Goal: Task Accomplishment & Management: Complete application form

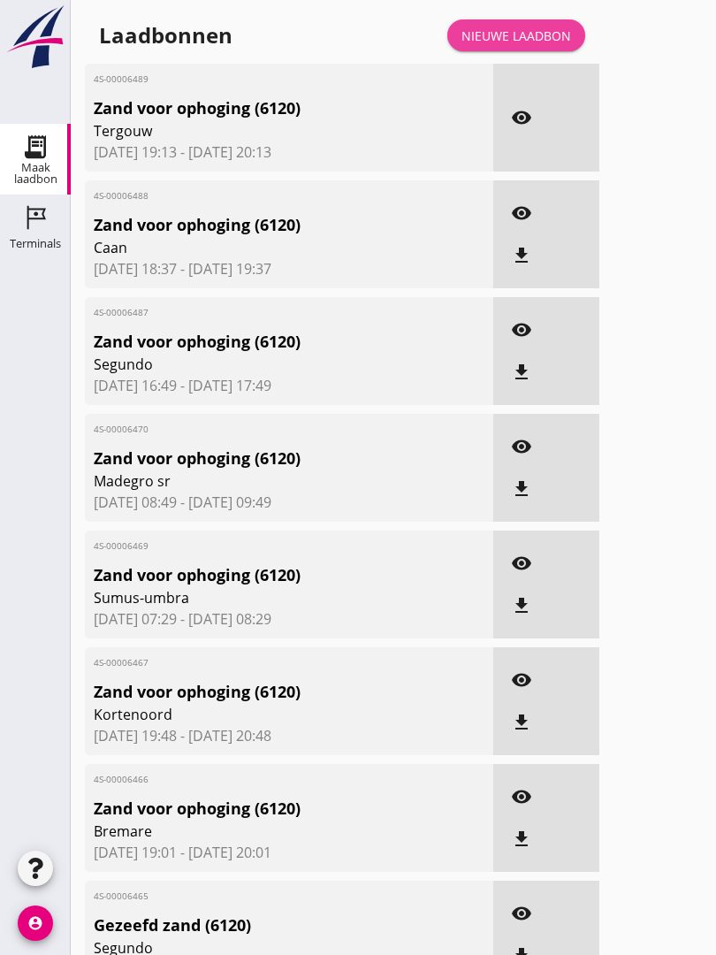
click at [539, 45] on div "Nieuwe laadbon" at bounding box center [517, 36] width 110 height 19
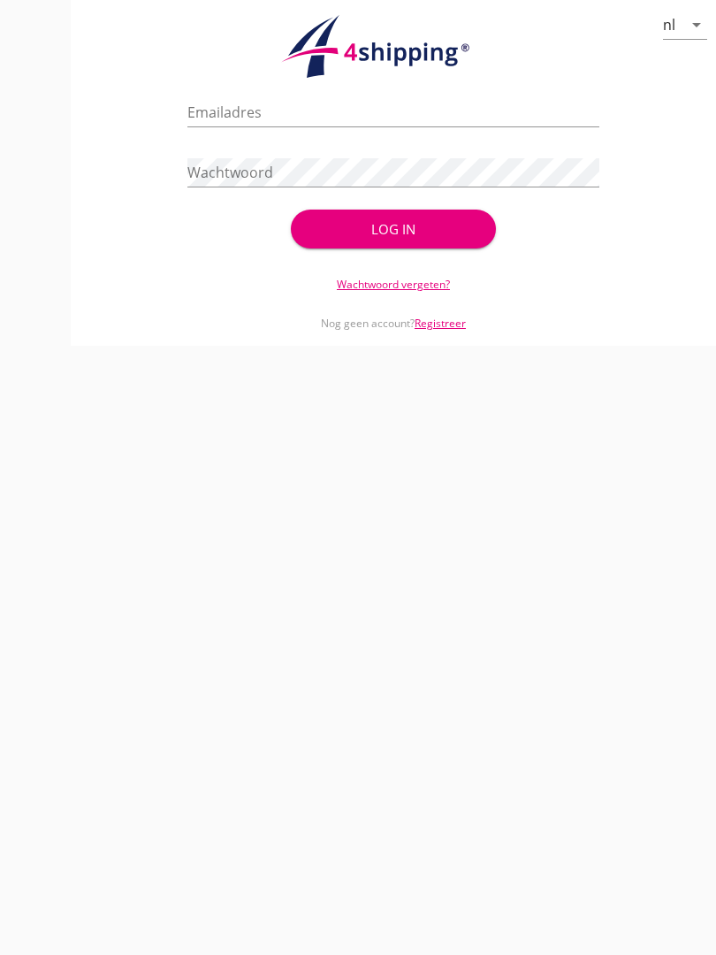
click at [319, 126] on input "Emailadres" at bounding box center [392, 112] width 411 height 28
type input "[EMAIL_ADDRESS][DOMAIN_NAME]"
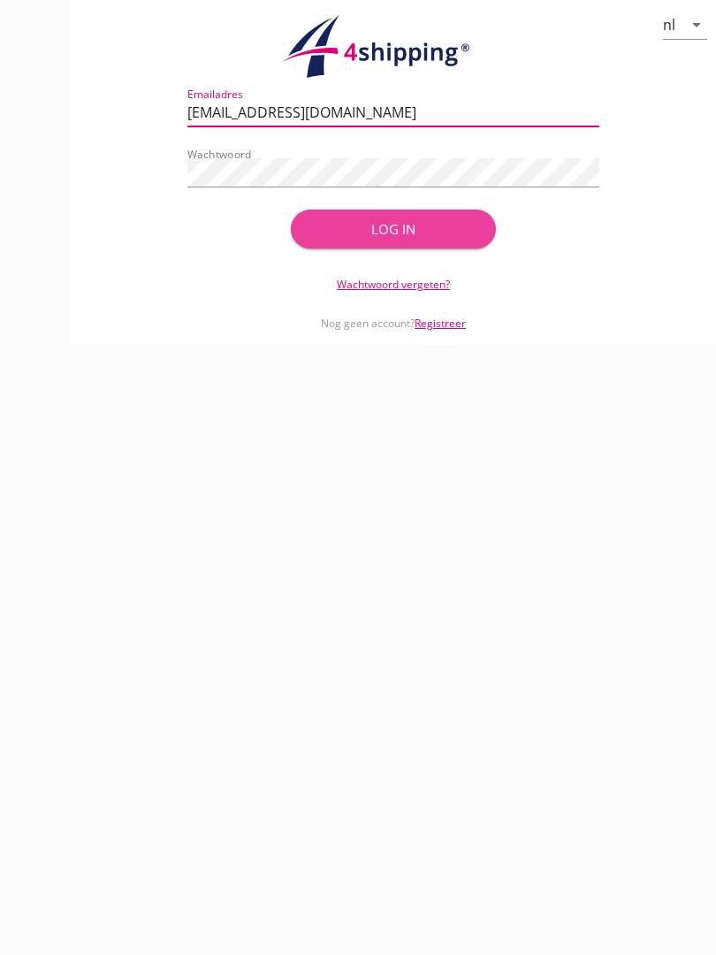
click at [425, 240] on div "Log in" at bounding box center [393, 229] width 149 height 20
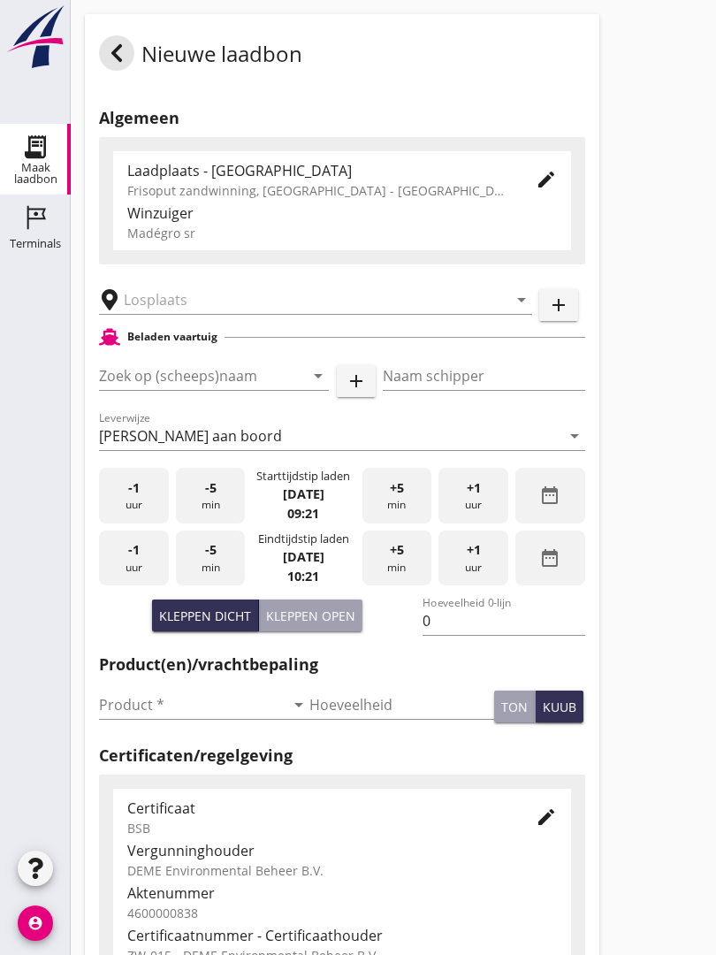
click at [264, 314] on input "text" at bounding box center [303, 300] width 359 height 28
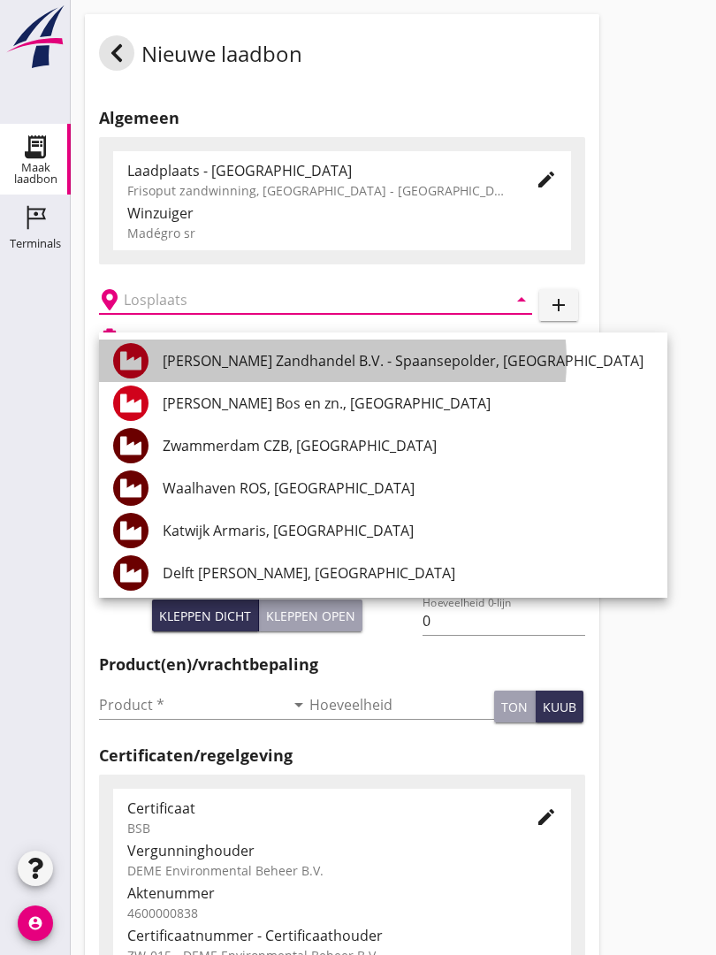
click at [425, 360] on div "[PERSON_NAME] Zandhandel B.V. - Spaansepolder, [GEOGRAPHIC_DATA]" at bounding box center [408, 360] width 491 height 21
type input "[PERSON_NAME] Zandhandel B.V. - Spaansepolder, [GEOGRAPHIC_DATA]"
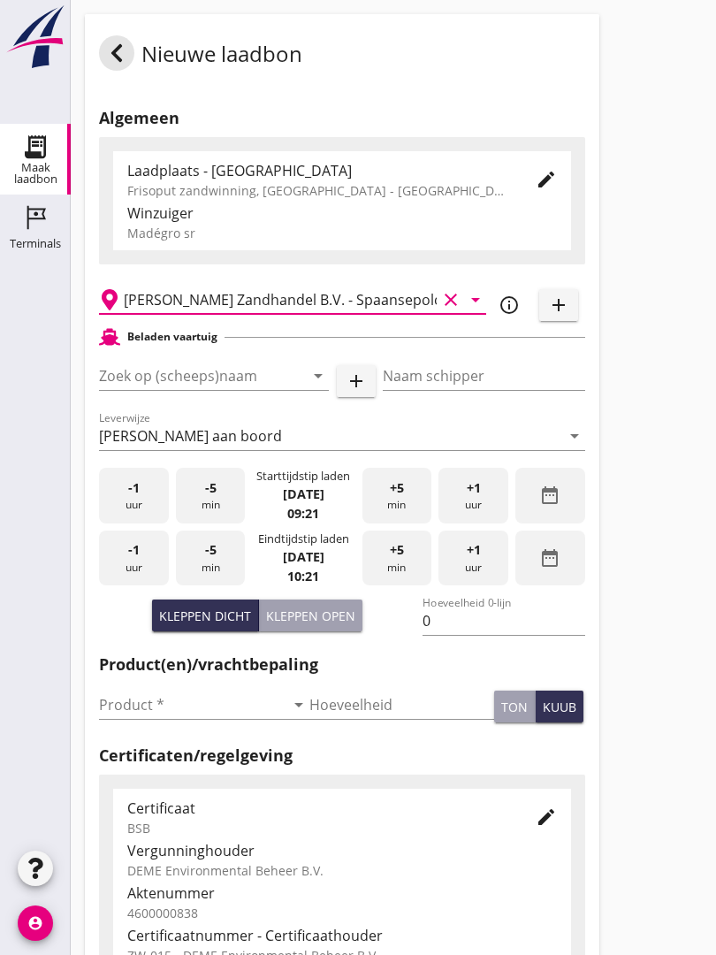
click at [239, 390] on input "Zoek op (scheeps)naam" at bounding box center [189, 376] width 180 height 28
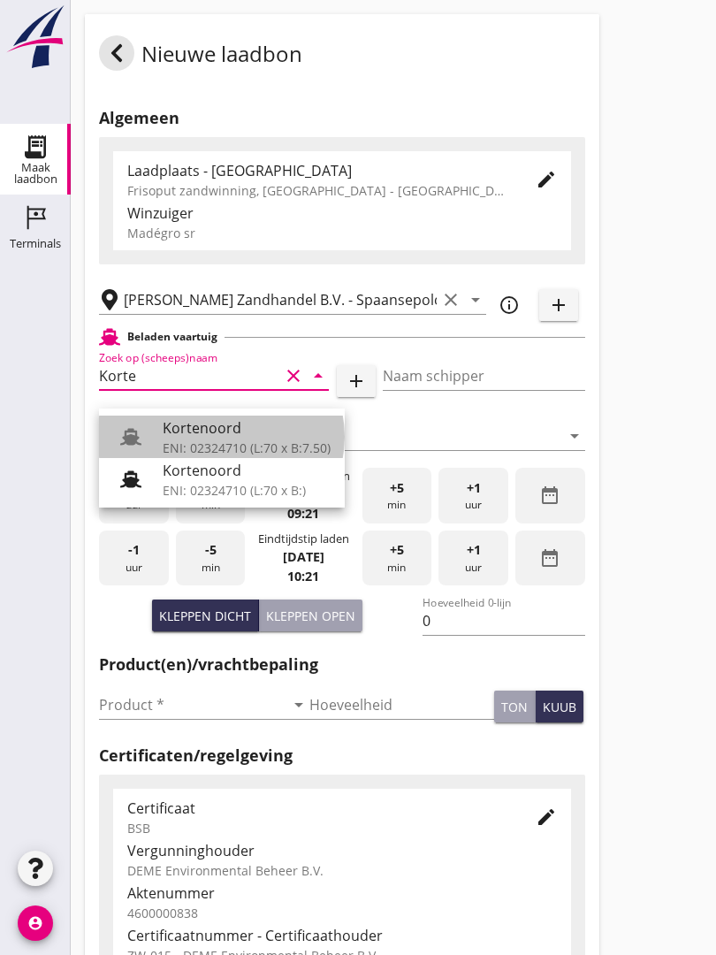
click at [239, 428] on div "Kortenoord" at bounding box center [247, 427] width 168 height 21
type input "Kortenoord"
type input "[PERSON_NAME]"
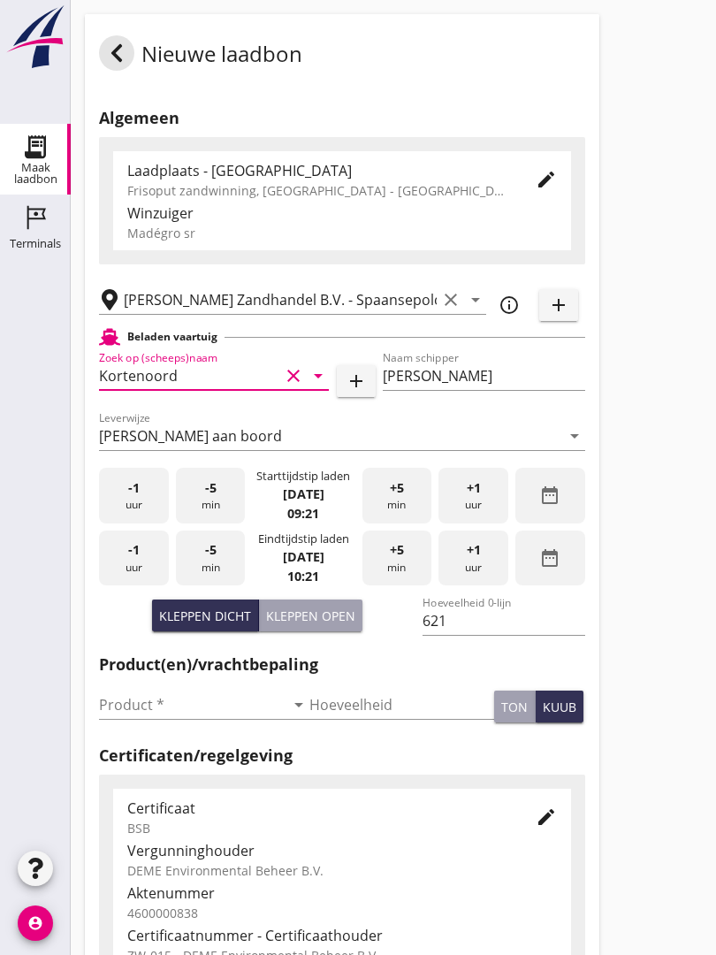
click at [318, 623] on div "Kleppen open" at bounding box center [310, 616] width 89 height 19
type input "518"
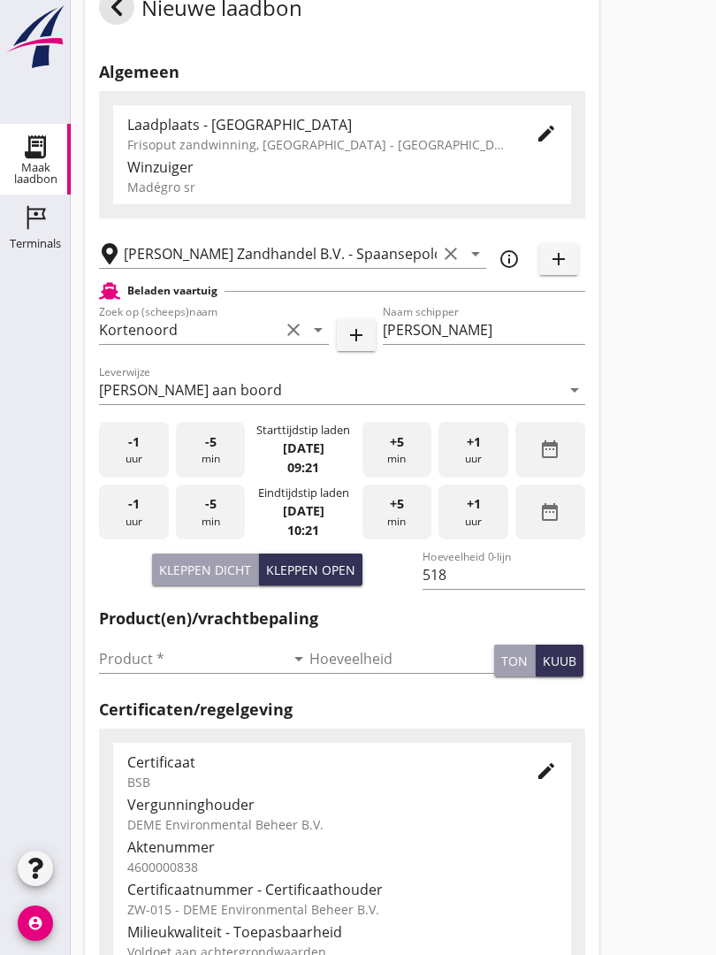
click at [120, 672] on input "Product *" at bounding box center [192, 659] width 186 height 28
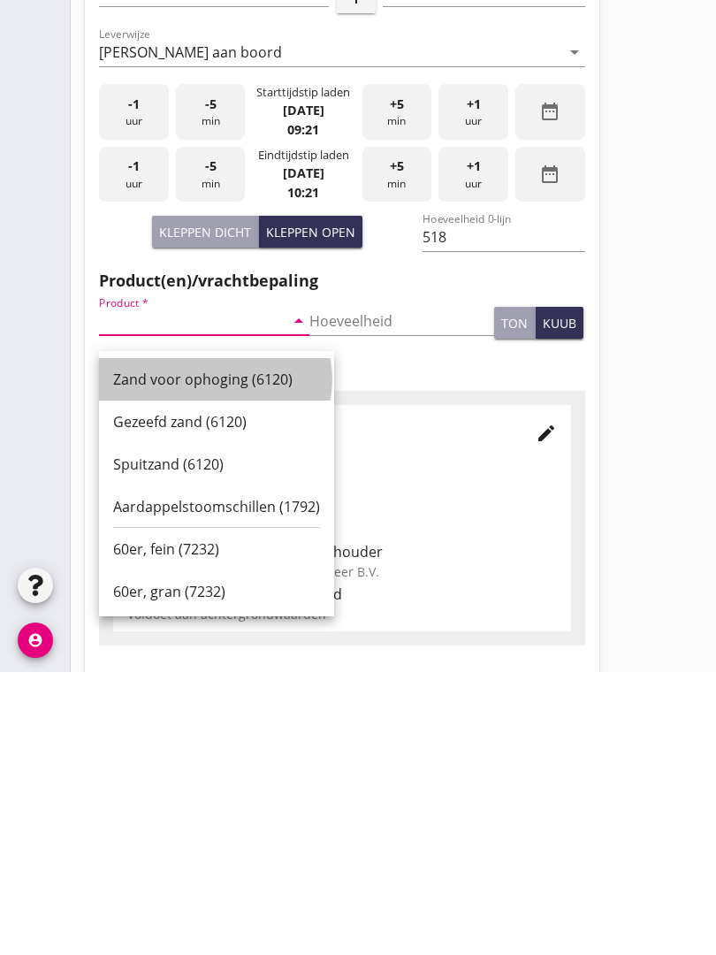
click at [207, 652] on div "Zand voor ophoging (6120)" at bounding box center [216, 662] width 207 height 21
type input "Zand voor ophoging (6120)"
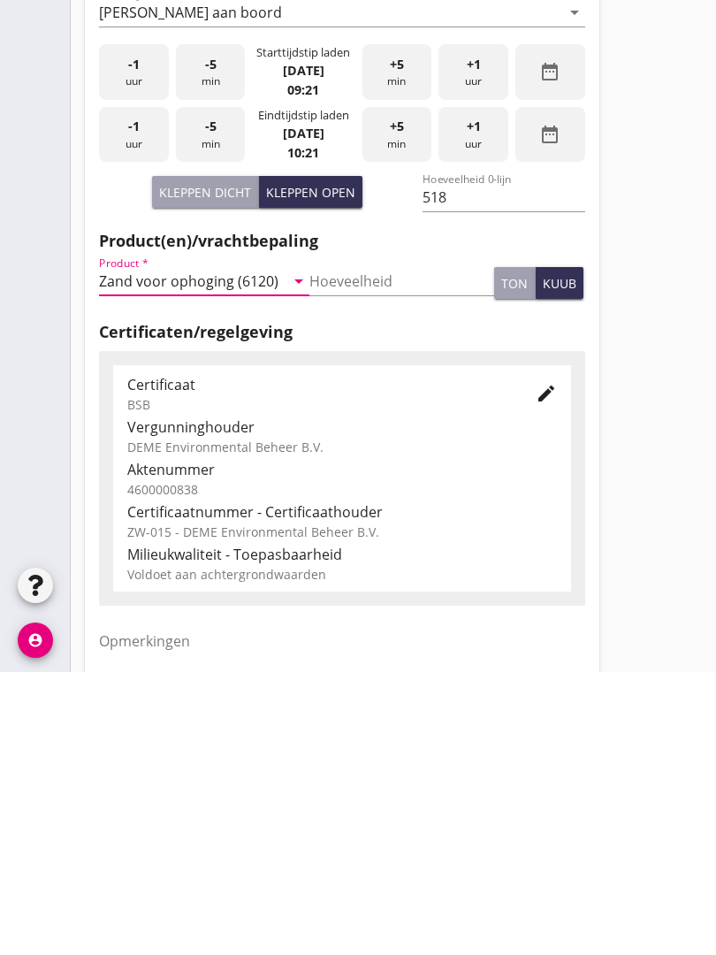
scroll to position [310, 0]
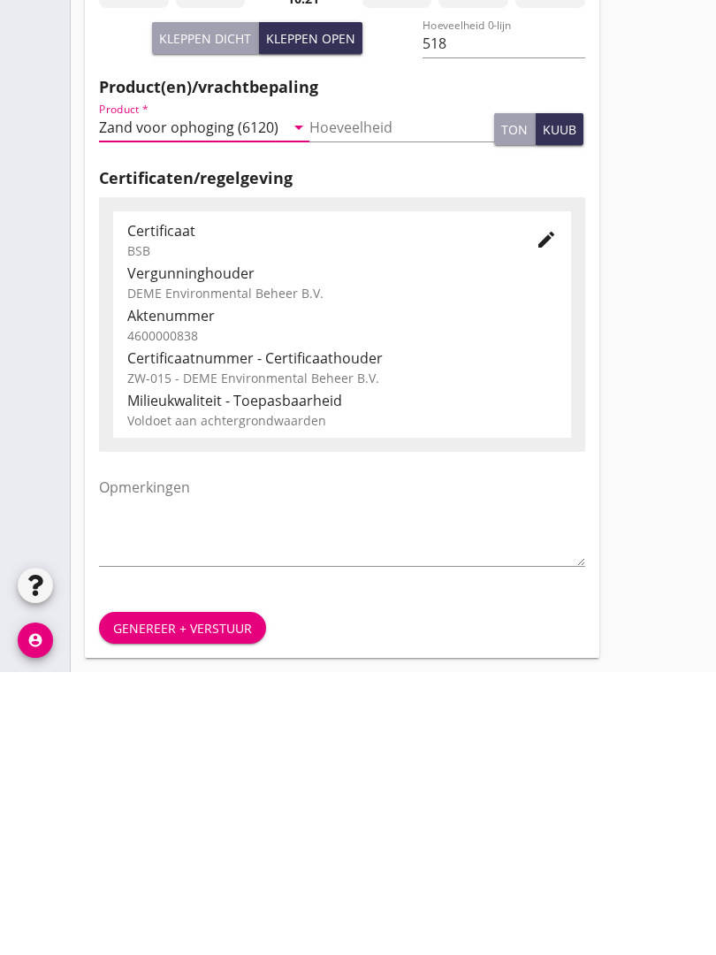
click at [204, 902] on div "Genereer + verstuur" at bounding box center [182, 911] width 139 height 19
